Goal: Information Seeking & Learning: Learn about a topic

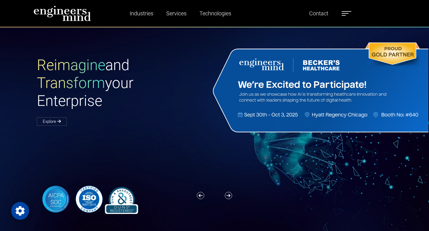
click at [348, 15] on label at bounding box center [347, 13] width 10 height 7
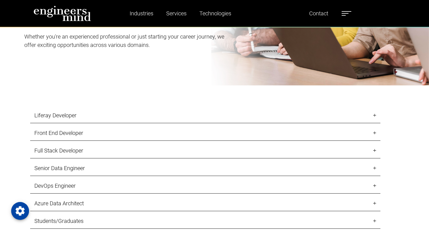
scroll to position [576, 0]
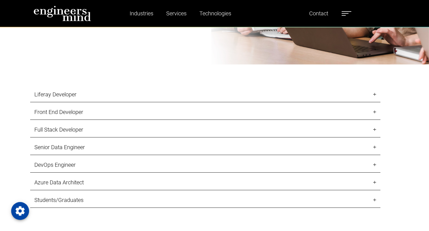
click at [377, 113] on link "Front End Developer" at bounding box center [205, 111] width 350 height 15
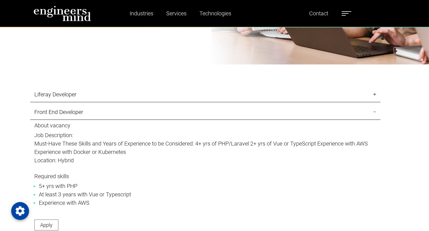
click at [377, 113] on link "Front End Developer" at bounding box center [205, 111] width 350 height 15
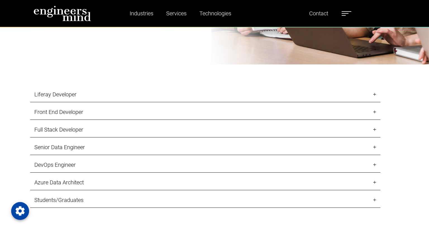
click at [376, 127] on link "Full Stack Developer" at bounding box center [205, 129] width 350 height 15
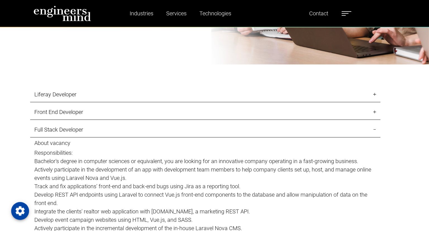
click at [376, 127] on link "Full Stack Developer" at bounding box center [205, 129] width 350 height 15
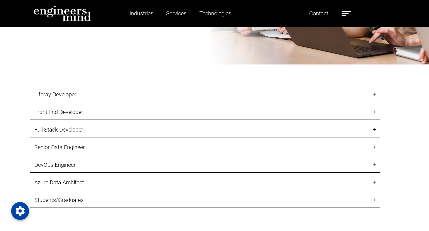
click at [373, 113] on link "Front End Developer" at bounding box center [205, 111] width 350 height 15
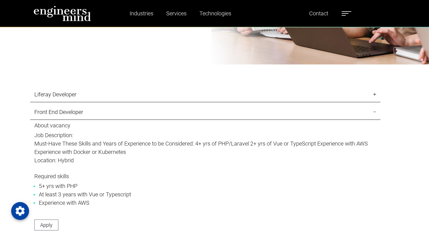
click at [373, 113] on link "Front End Developer" at bounding box center [205, 111] width 350 height 15
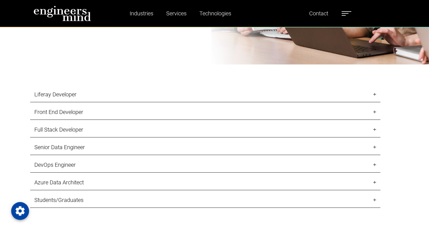
click at [371, 94] on link "Liferay Developer" at bounding box center [205, 94] width 350 height 15
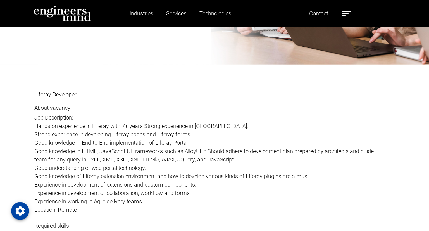
click at [371, 94] on link "Liferay Developer" at bounding box center [205, 94] width 350 height 15
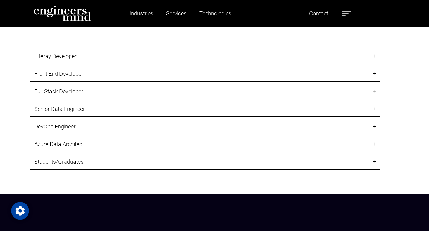
scroll to position [619, 0]
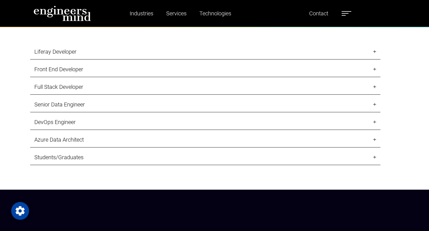
click at [328, 149] on div "Liferay Developer About vacancy Job Description: Hands on experience in Liferay…" at bounding box center [214, 105] width 375 height 123
click at [374, 156] on link "Students/Graduates" at bounding box center [205, 157] width 350 height 15
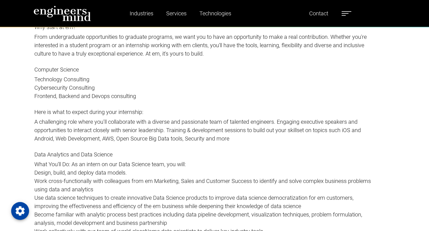
scroll to position [799, 0]
